Goal: Navigation & Orientation: Find specific page/section

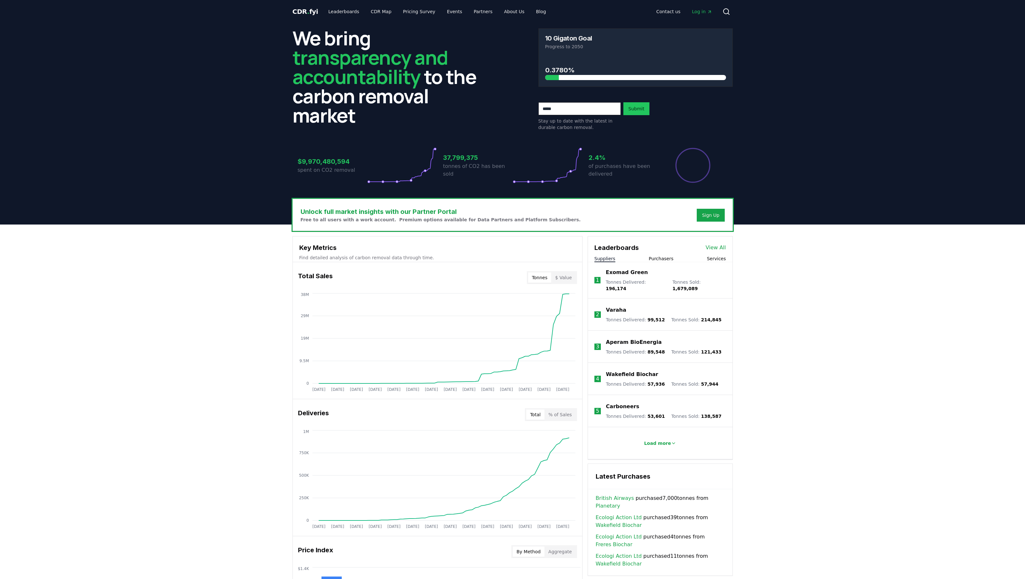
scroll to position [328, 0]
